Goal: Information Seeking & Learning: Learn about a topic

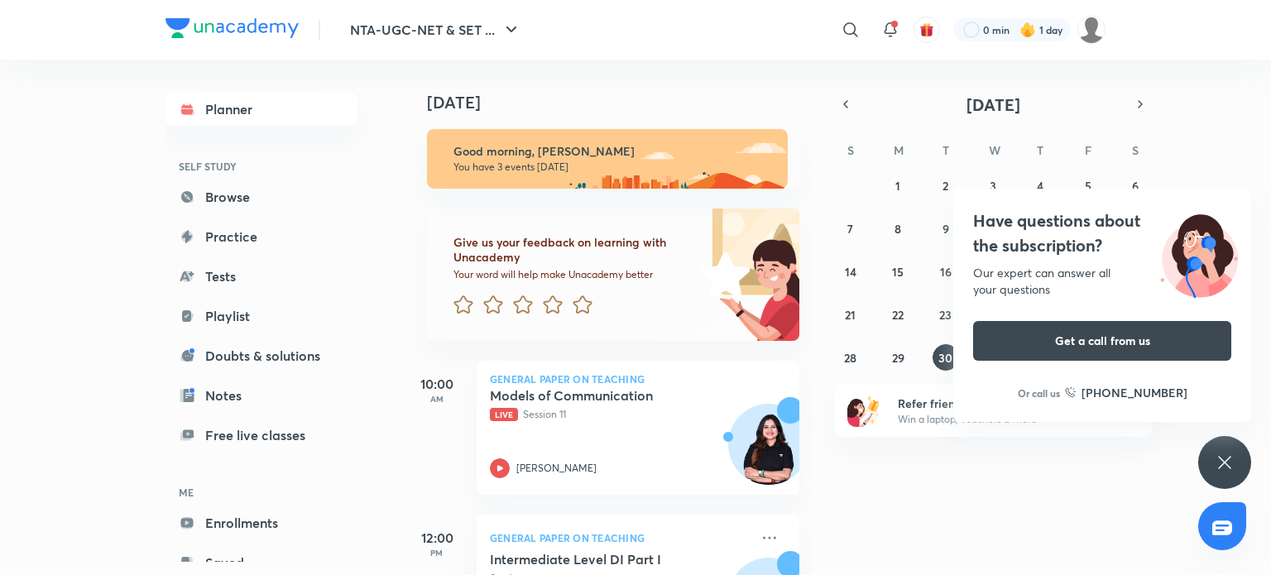
click at [1270, 483] on div "NTA-UGC-NET & SET ... ​ 0 min 1 day Planner SELF STUDY Browse Practice Tests Pl…" at bounding box center [635, 287] width 1271 height 575
click at [1223, 448] on div "Have questions about the subscription? Our expert can answer all your questions…" at bounding box center [1224, 462] width 53 height 53
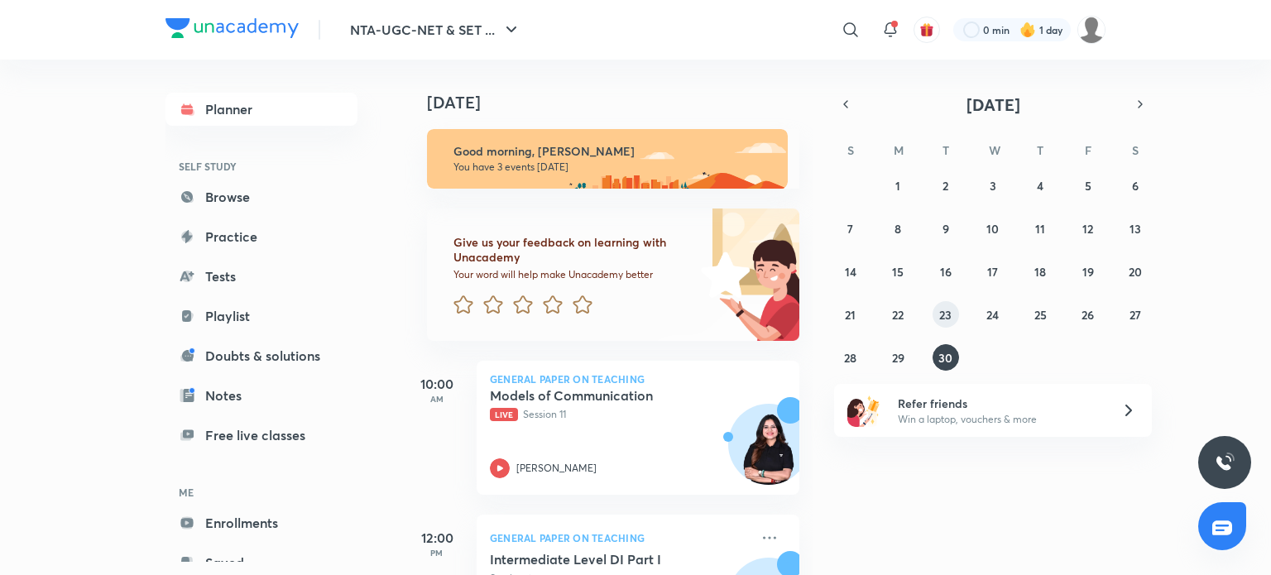
click at [942, 316] on abbr "23" at bounding box center [945, 315] width 12 height 16
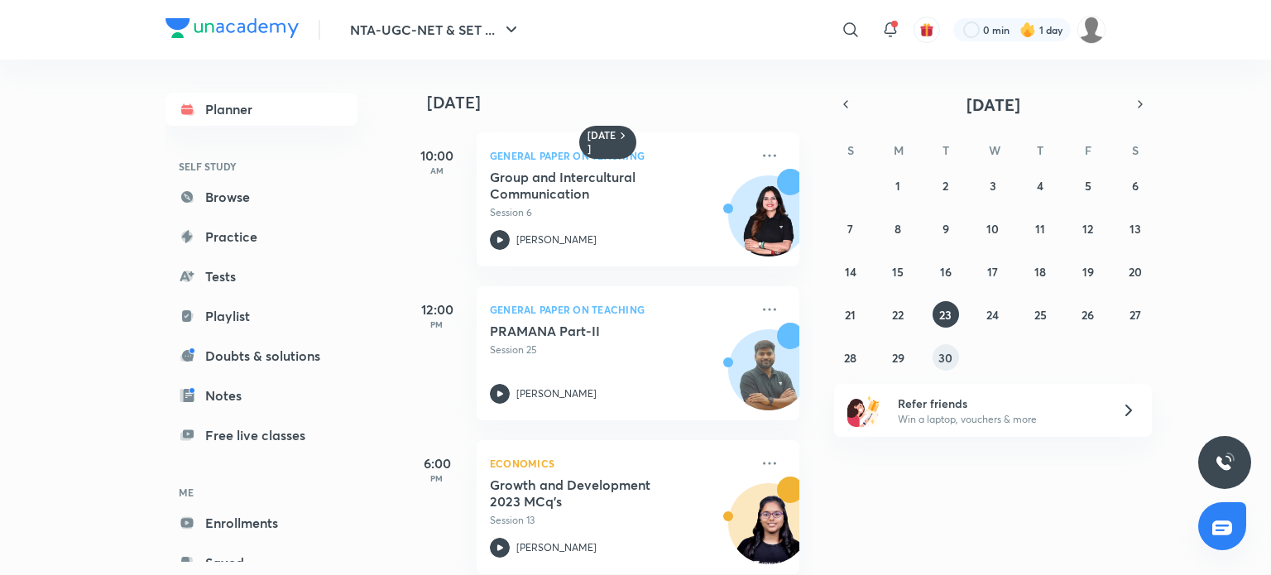
click at [953, 358] on button "30" at bounding box center [946, 357] width 26 height 26
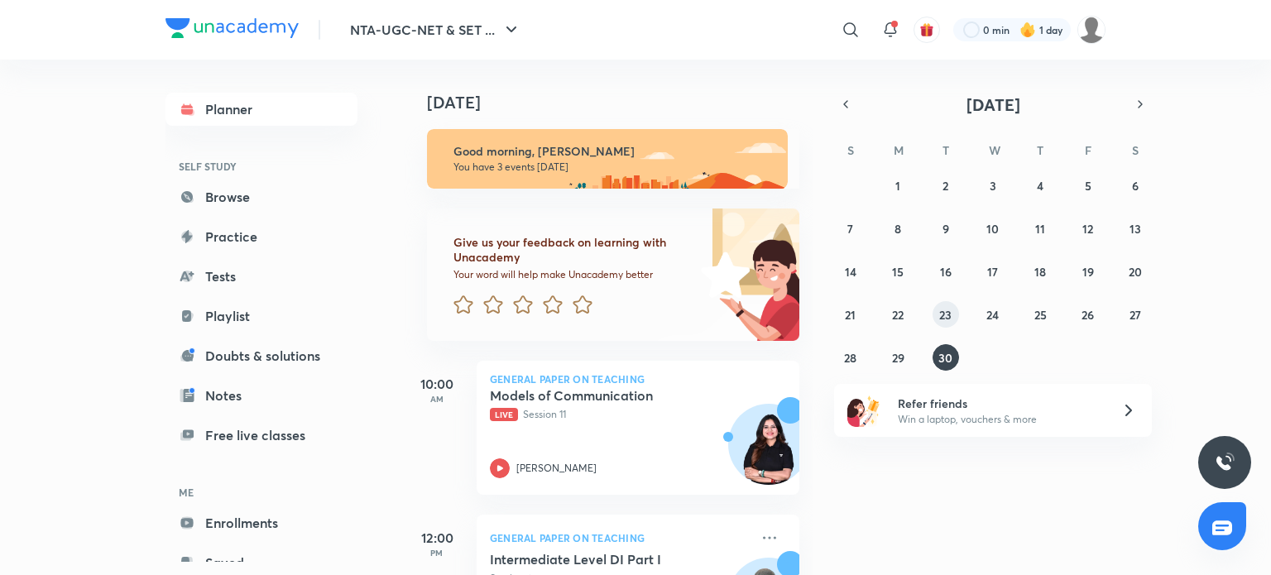
click at [939, 319] on abbr "23" at bounding box center [945, 315] width 12 height 16
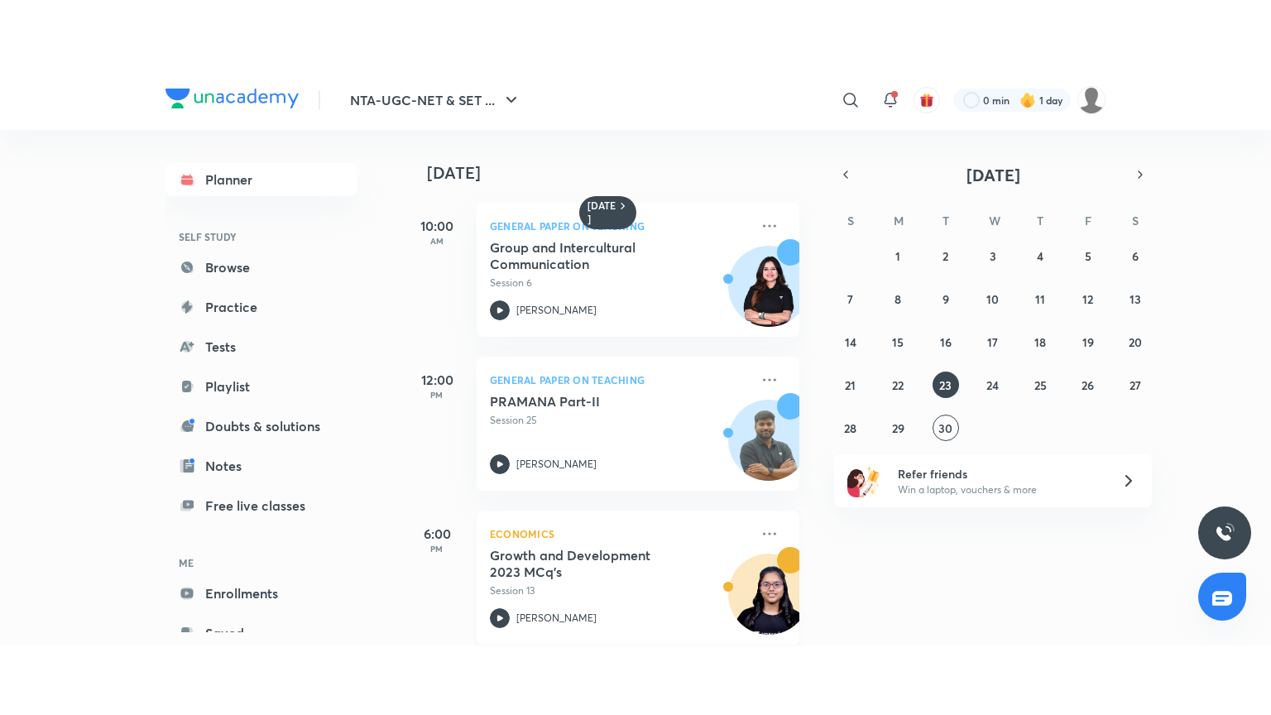
scroll to position [179, 0]
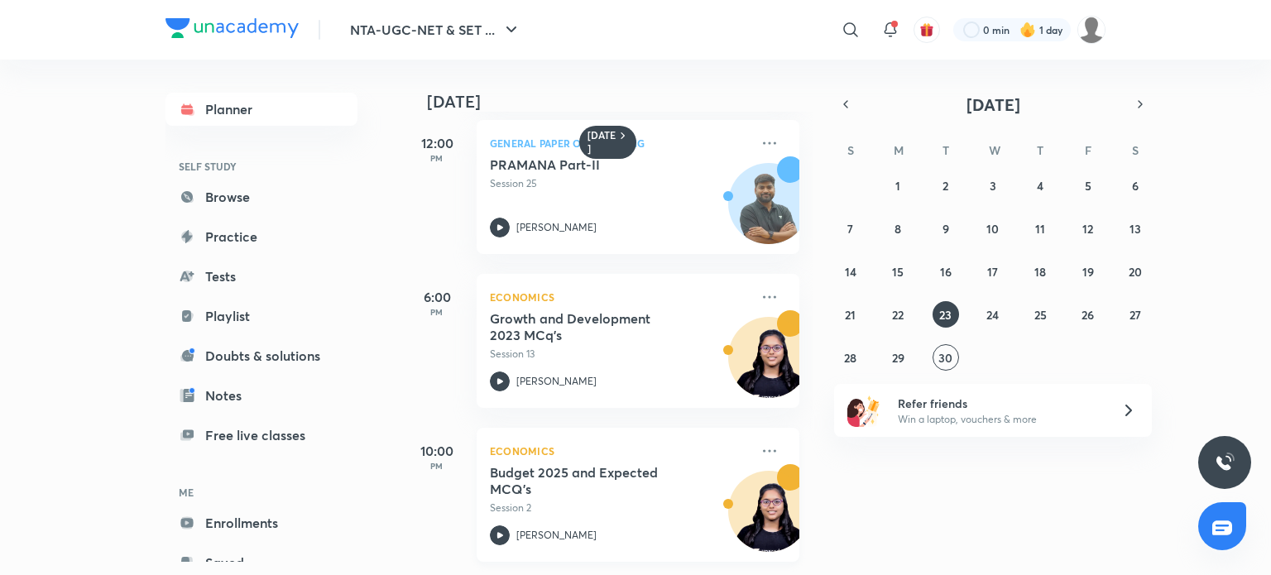
click at [492, 532] on div at bounding box center [500, 535] width 20 height 20
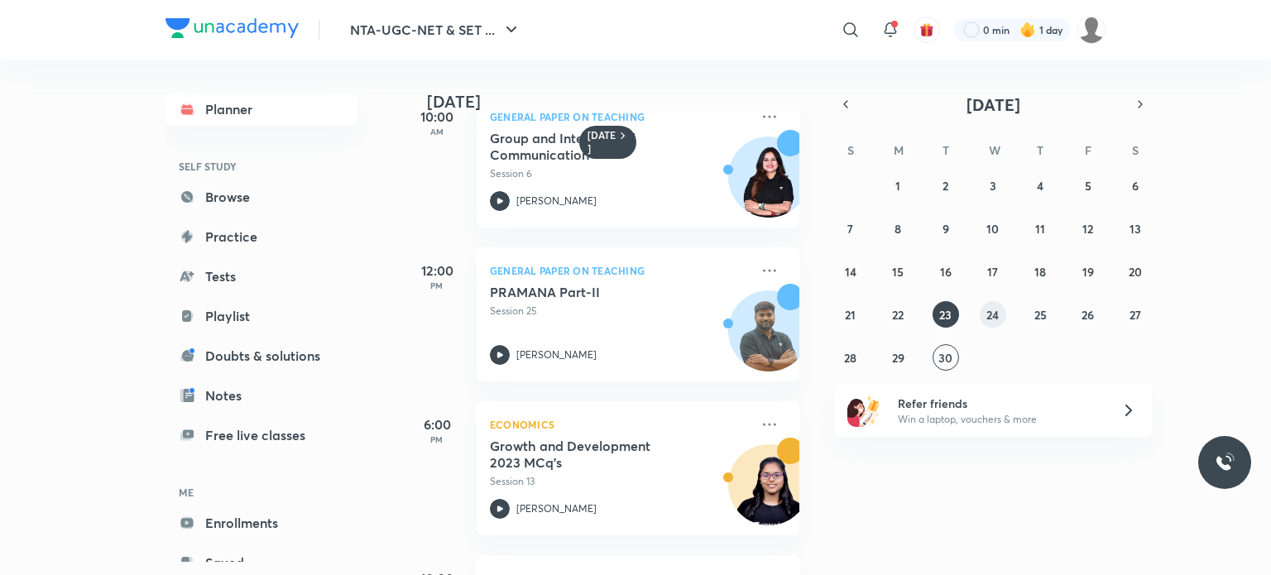
click at [1008, 309] on div "31 1 2 3 4 5 6 7 8 9 10 11 12 13 14 15 16 17 18 19 20 21 22 23 24 25 26 27 28 2…" at bounding box center [993, 271] width 318 height 199
click at [981, 317] on button "24" at bounding box center [993, 314] width 26 height 26
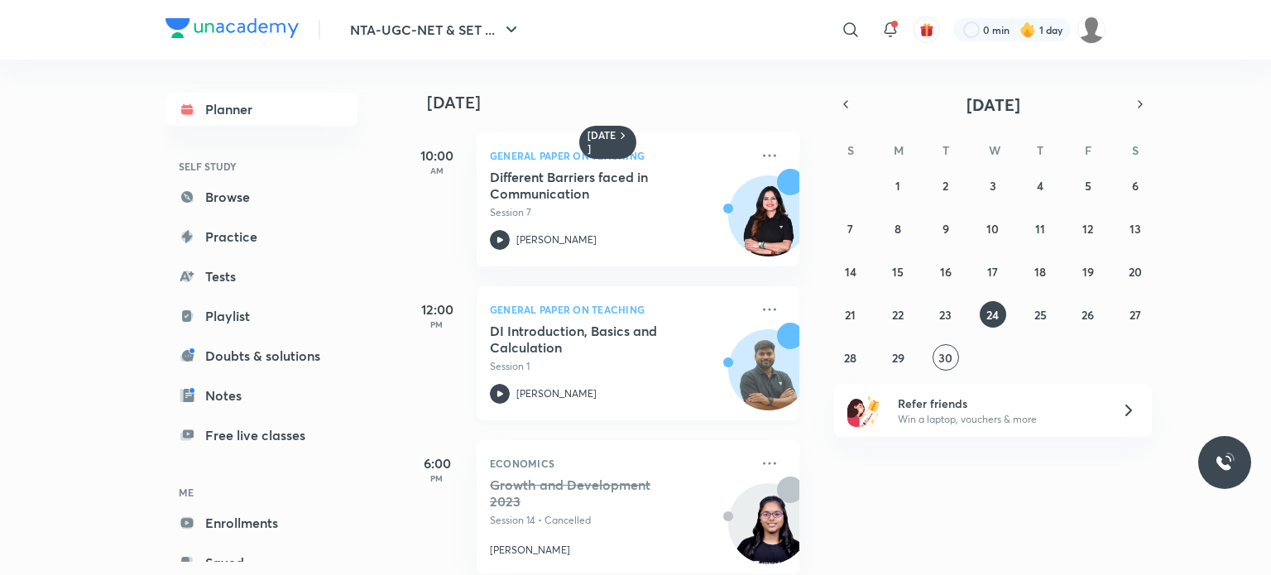
scroll to position [179, 0]
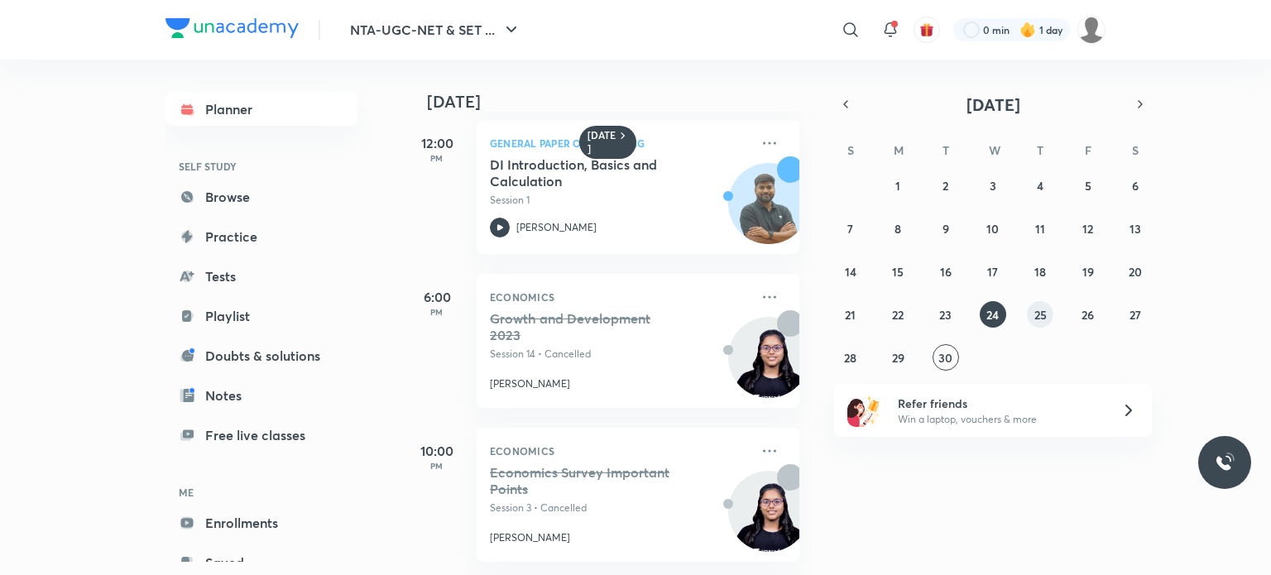
click at [1049, 317] on button "25" at bounding box center [1040, 314] width 26 height 26
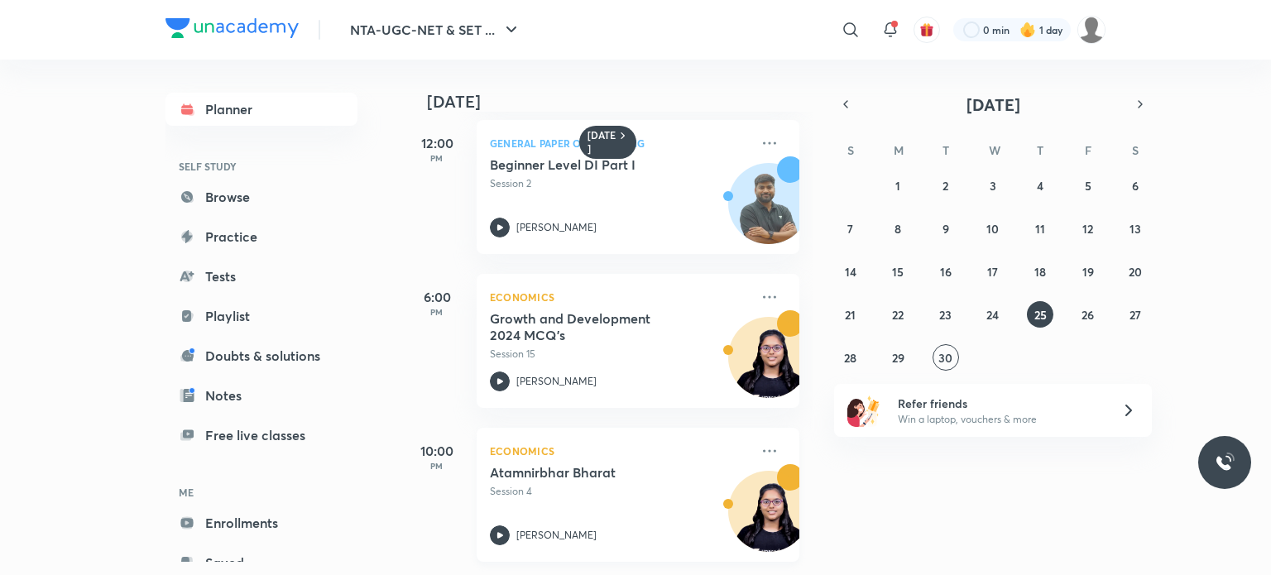
click at [514, 525] on div "[PERSON_NAME]" at bounding box center [620, 535] width 260 height 20
